Goal: Task Accomplishment & Management: Complete application form

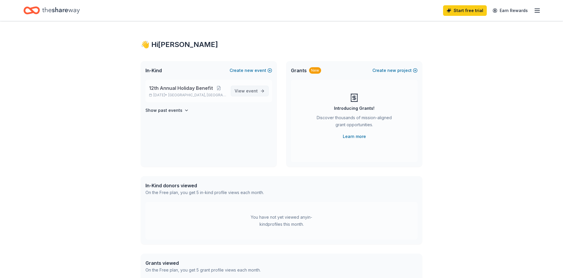
click at [249, 91] on span "event" at bounding box center [252, 90] width 12 height 5
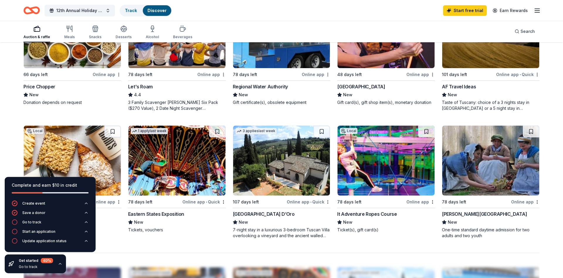
scroll to position [329, 0]
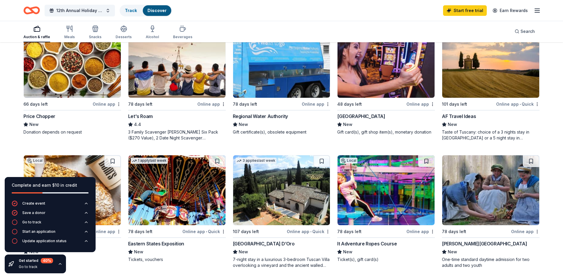
click at [383, 81] on img at bounding box center [386, 63] width 97 height 70
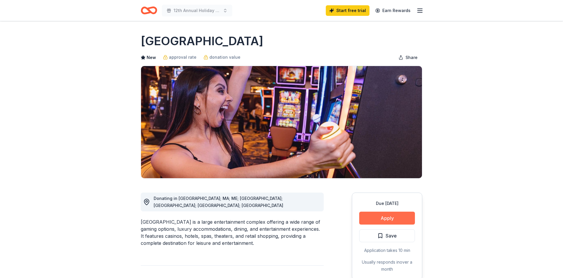
click at [373, 219] on button "Apply" at bounding box center [387, 217] width 56 height 13
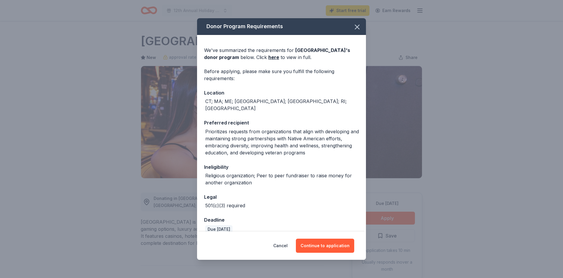
scroll to position [1, 0]
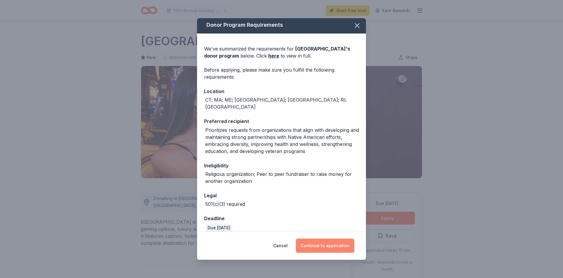
click at [326, 245] on button "Continue to application" at bounding box center [325, 245] width 58 height 14
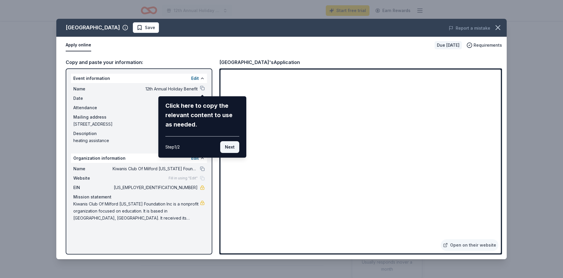
click at [232, 148] on button "Next" at bounding box center [229, 147] width 19 height 12
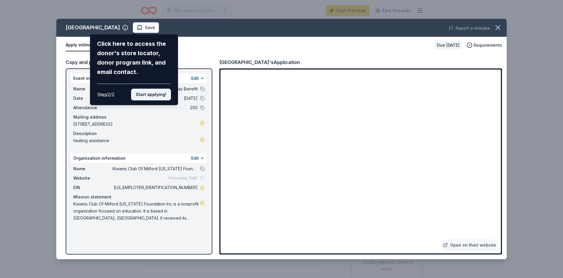
click at [157, 89] on button "Start applying!" at bounding box center [151, 95] width 40 height 12
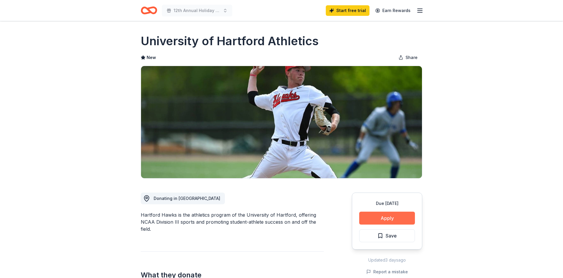
click at [406, 218] on button "Apply" at bounding box center [387, 217] width 56 height 13
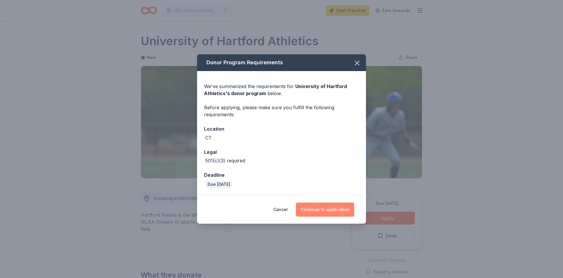
click at [326, 205] on button "Continue to application" at bounding box center [325, 209] width 58 height 14
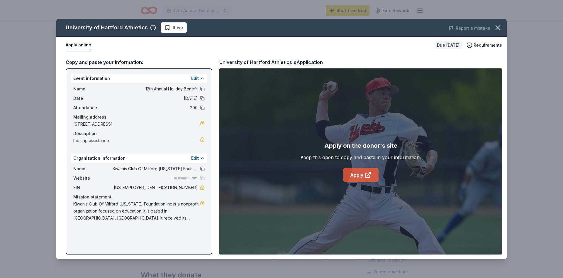
click at [357, 175] on link "Apply" at bounding box center [360, 175] width 35 height 14
